Goal: Transaction & Acquisition: Book appointment/travel/reservation

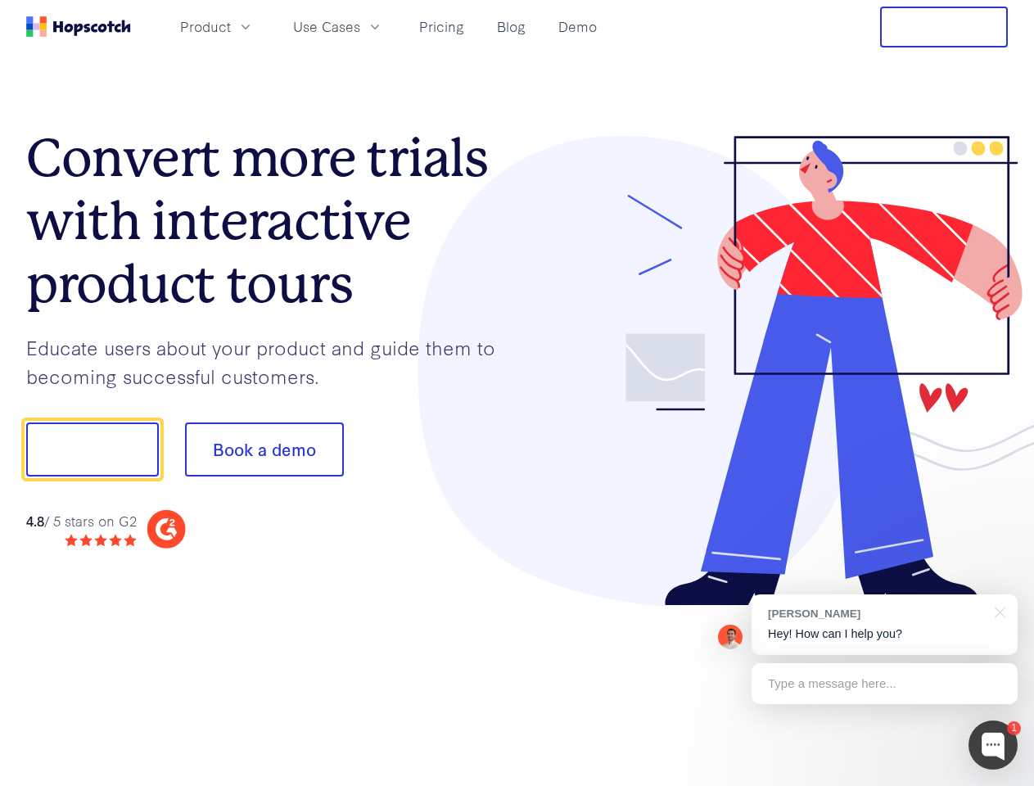
click at [517, 393] on div at bounding box center [762, 371] width 491 height 471
click at [231, 26] on span "Product" at bounding box center [205, 26] width 51 height 20
click at [360, 26] on span "Use Cases" at bounding box center [326, 26] width 67 height 20
click at [944, 27] on button "Free Trial" at bounding box center [944, 27] width 128 height 41
click at [92, 450] on button "Show me!" at bounding box center [92, 450] width 133 height 54
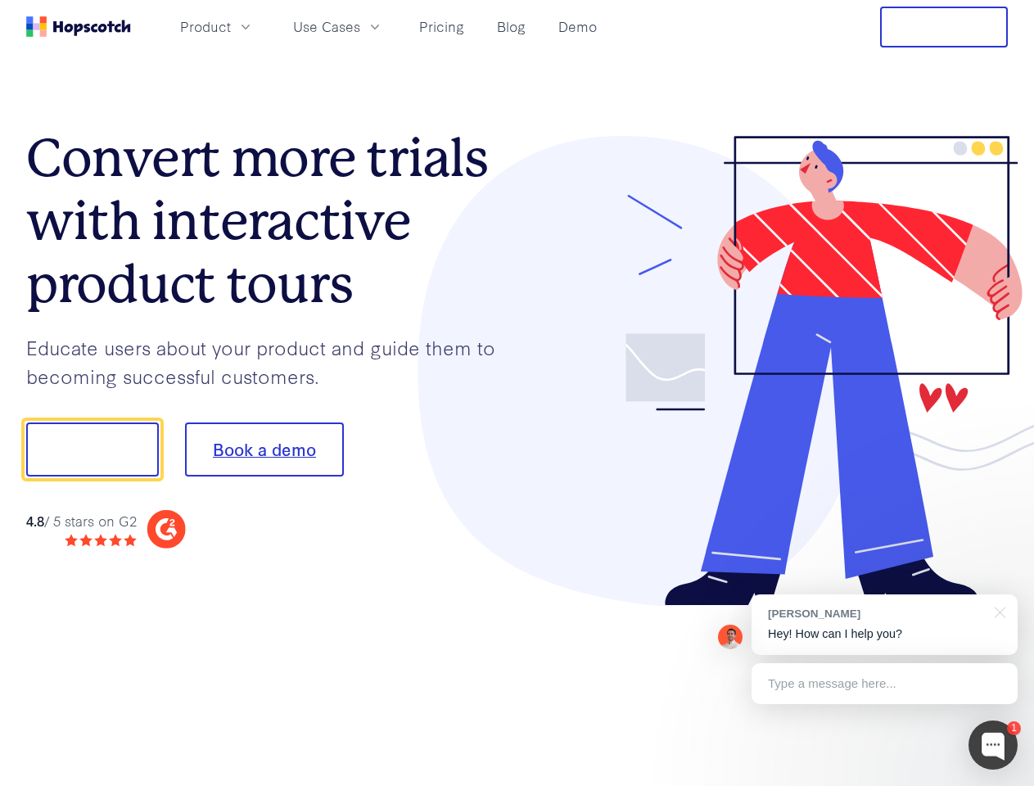
click at [264, 450] on button "Book a demo" at bounding box center [264, 450] width 159 height 54
click at [993, 745] on div at bounding box center [993, 745] width 49 height 49
click at [884, 625] on div "[PERSON_NAME] Hey! How can I help you?" at bounding box center [885, 624] width 266 height 61
click at [997, 611] on div at bounding box center [864, 557] width 307 height 327
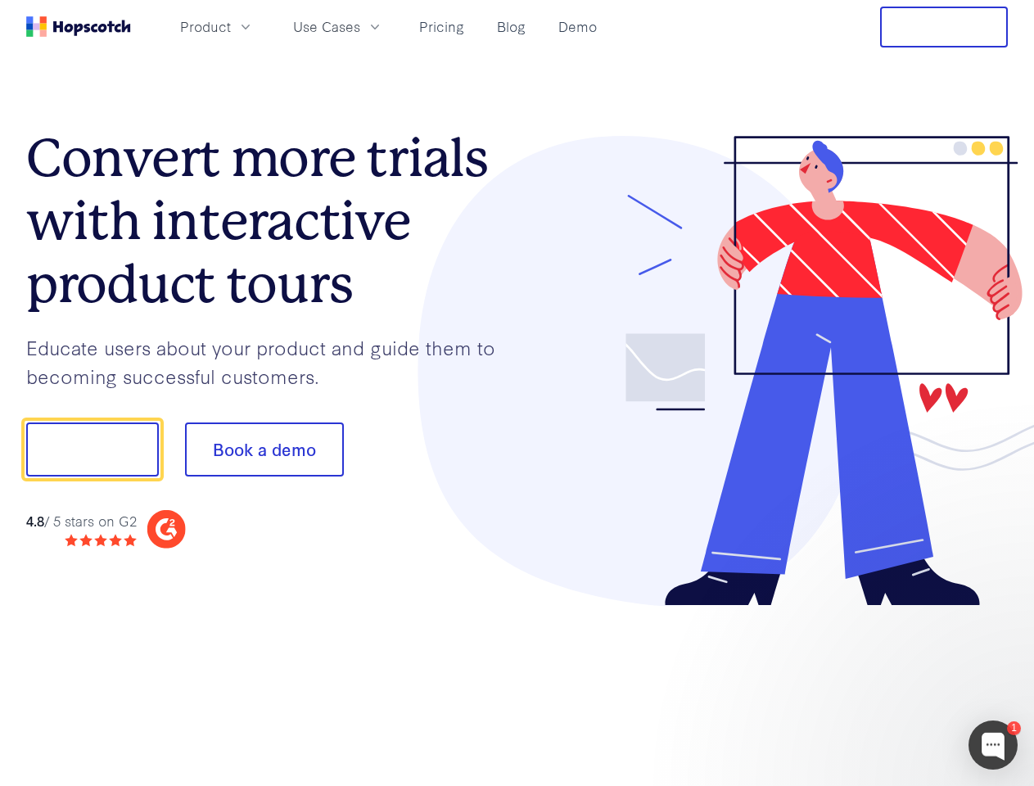
click at [884, 684] on div at bounding box center [864, 557] width 307 height 327
